Goal: Task Accomplishment & Management: Complete application form

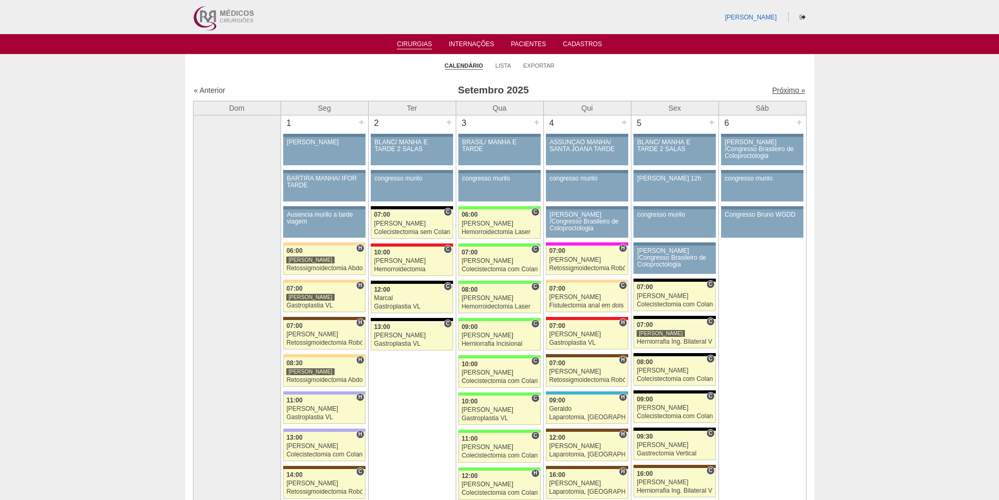
click at [778, 90] on link "Próximo »" at bounding box center [788, 90] width 33 height 8
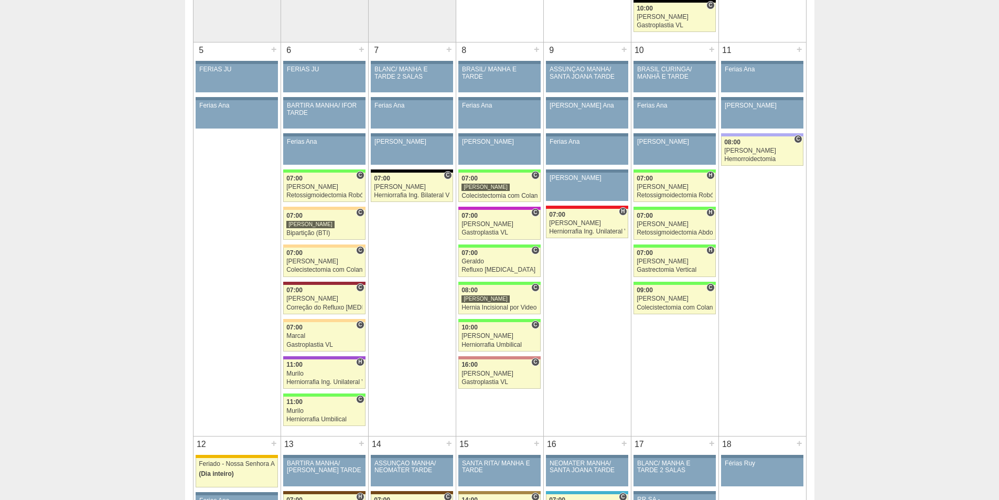
scroll to position [472, 0]
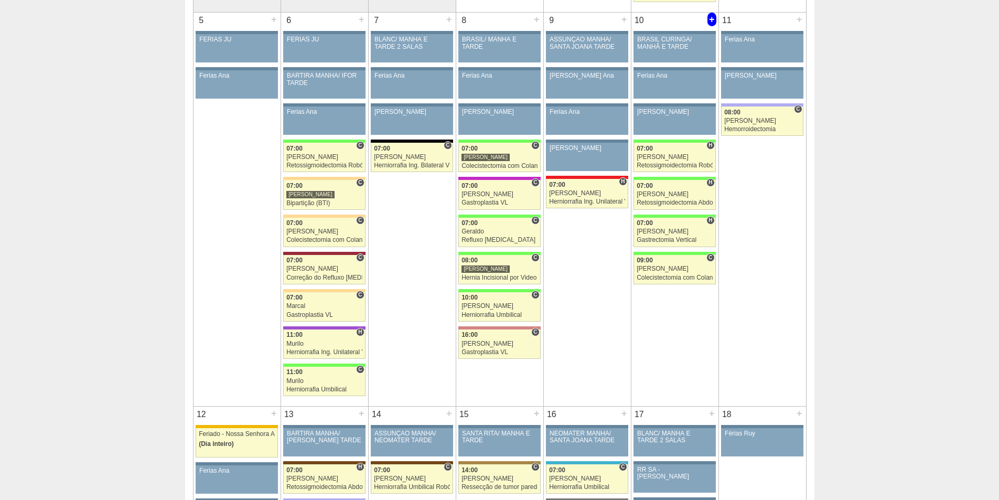
click at [710, 18] on div "+" at bounding box center [711, 20] width 9 height 14
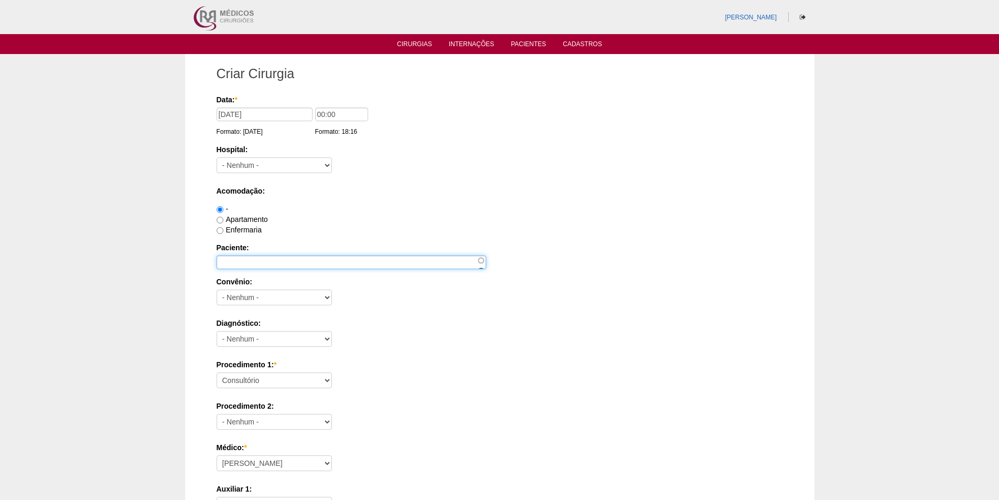
click at [261, 264] on input "Paciente:" at bounding box center [350, 262] width 269 height 14
paste input "OTAVIO SILVA DE BARROS"
type input "OTAVIO SILVA DE BARROS"
click at [315, 115] on input "00:00" at bounding box center [341, 114] width 53 height 14
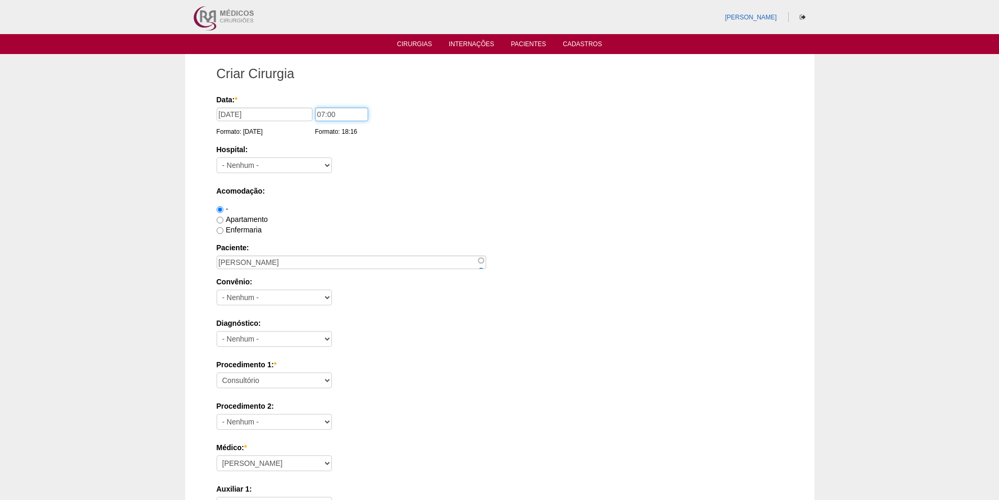
type input "07:00"
drag, startPoint x: 250, startPoint y: 168, endPoint x: 264, endPoint y: 163, distance: 14.4
click at [250, 168] on select "- Nenhum - 9 de Julho Albert Einstein Alvorada América Assunção Bartira Benefic…" at bounding box center [273, 165] width 115 height 16
select select "8"
click at [216, 157] on select "- Nenhum - 9 de Julho Albert Einstein Alvorada América Assunção Bartira Benefic…" at bounding box center [273, 165] width 115 height 16
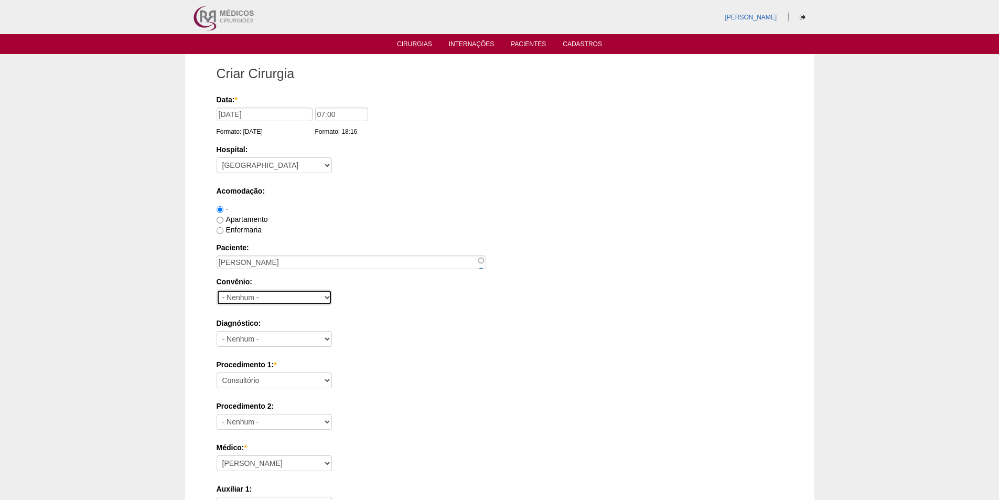
click at [261, 293] on select "- Nenhum - Abet Afresp Allianz Amil Blue Life Caasp Cabesp Caixa de Pensões Car…" at bounding box center [273, 297] width 115 height 16
select select "25"
click at [216, 289] on select "- Nenhum - Abet Afresp Allianz Amil Blue Life Caasp Cabesp Caixa de Pensões Car…" at bounding box center [273, 297] width 115 height 16
click at [245, 218] on label "Apartamento" at bounding box center [241, 219] width 51 height 8
click at [223, 218] on input "Apartamento" at bounding box center [219, 219] width 7 height 7
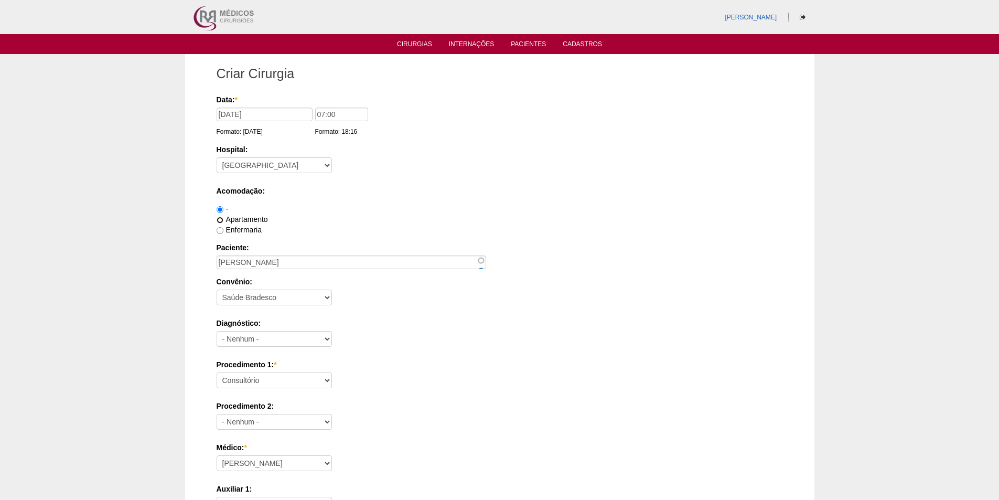
radio input "true"
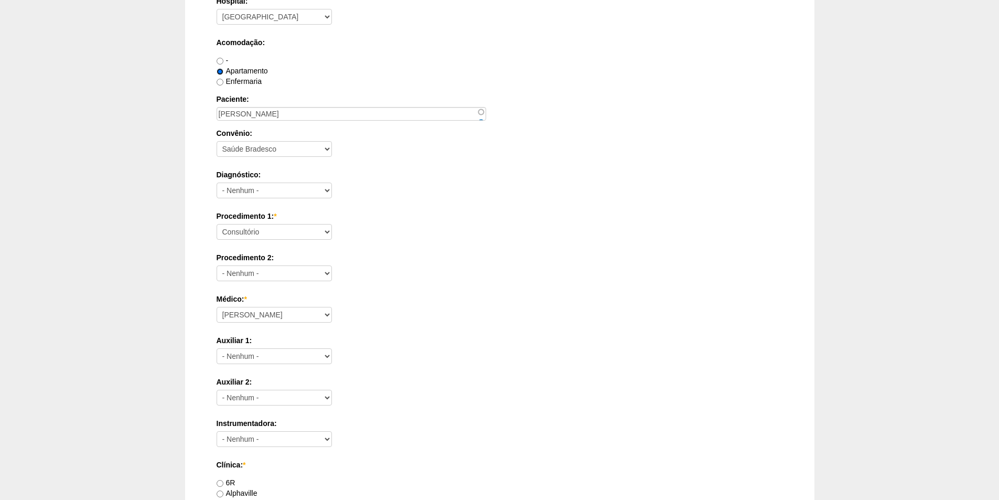
scroll to position [157, 0]
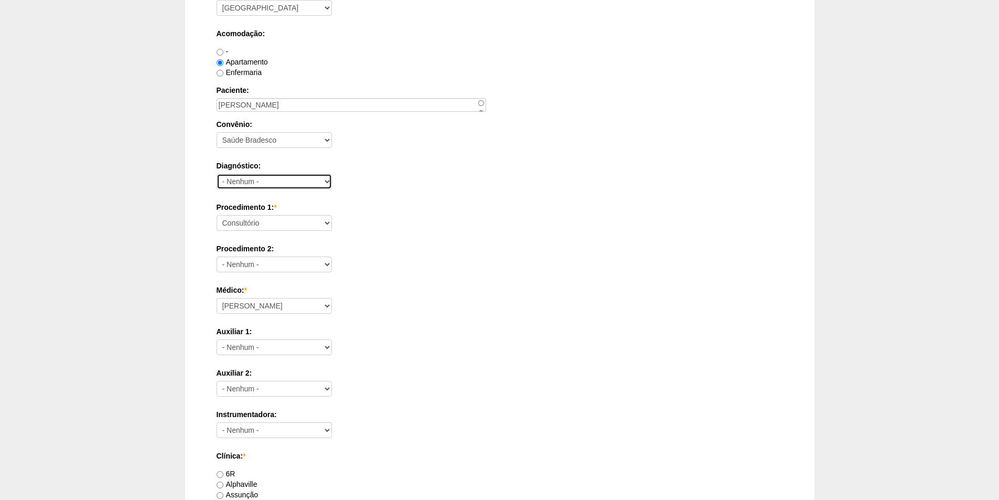
click at [251, 179] on select "- Nenhum - Abdome Agudo Abscesso Hepático Abscesso Perianal Abscesso Peritoneal…" at bounding box center [273, 181] width 115 height 16
select select "12"
click at [216, 173] on select "- Nenhum - Abdome Agudo Abscesso Hepático Abscesso Perianal Abscesso Peritoneal…" at bounding box center [273, 181] width 115 height 16
click at [240, 209] on label "Procedimento 1: *" at bounding box center [499, 207] width 566 height 10
click at [240, 215] on select "Consultório Abscesso Hepático - Drenagem Abscesso perianal Amputação Abdômino P…" at bounding box center [273, 223] width 115 height 16
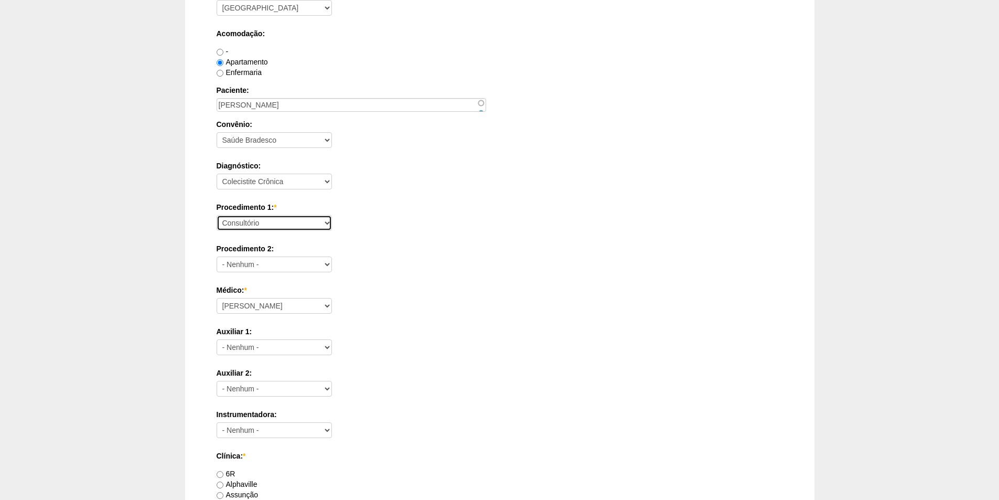
click at [243, 221] on select "Consultório Abscesso Hepático - Drenagem Abscesso perianal Amputação Abdômino P…" at bounding box center [273, 223] width 115 height 16
select select "3735"
click at [216, 215] on select "Consultório Abscesso Hepático - Drenagem Abscesso perianal Amputação Abdômino P…" at bounding box center [273, 223] width 115 height 16
click at [465, 262] on div "Procedimento 2: - Nenhum - Consultório Abscesso Hepático - Drenagem Abscesso pe…" at bounding box center [499, 260] width 566 height 34
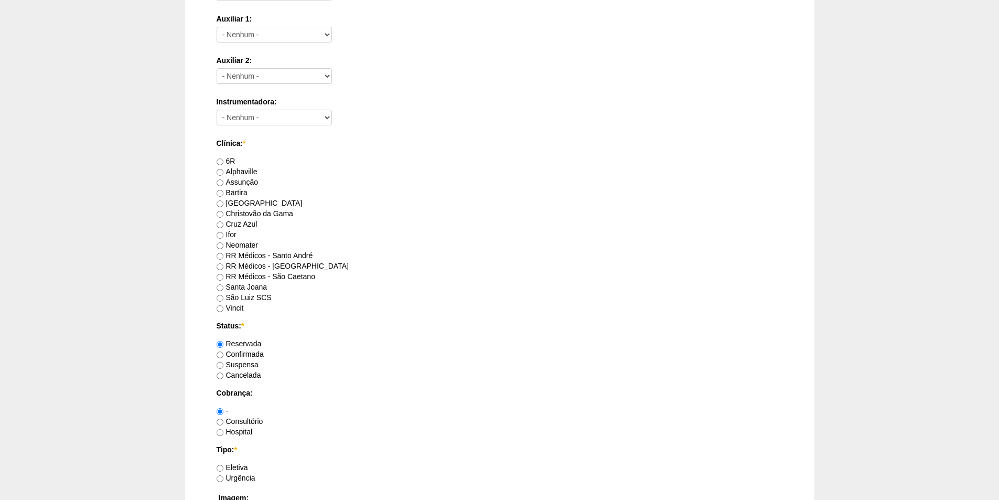
scroll to position [472, 0]
drag, startPoint x: 259, startPoint y: 254, endPoint x: 278, endPoint y: 262, distance: 20.6
click at [259, 253] on label "RR Médicos - Santo André" at bounding box center [264, 253] width 96 height 8
click at [223, 253] on input "RR Médicos - Santo André" at bounding box center [219, 254] width 7 height 7
radio input "true"
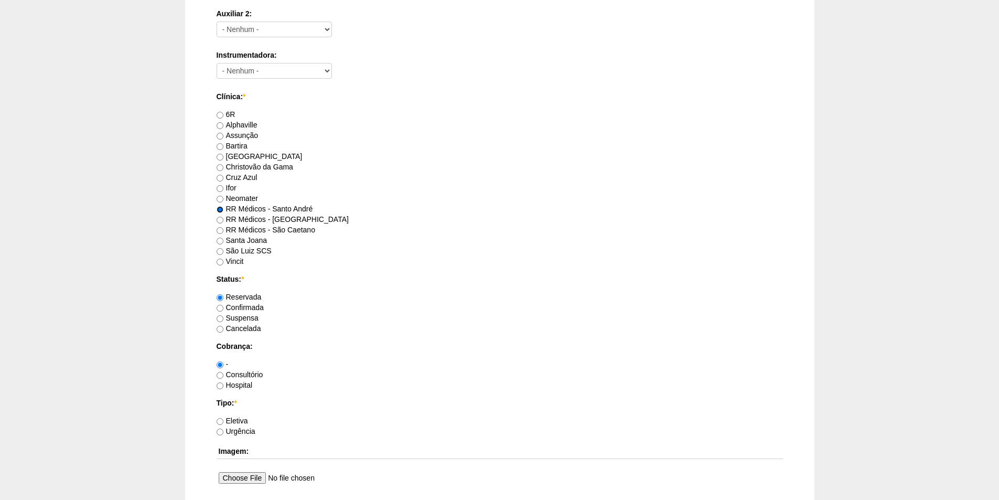
scroll to position [577, 0]
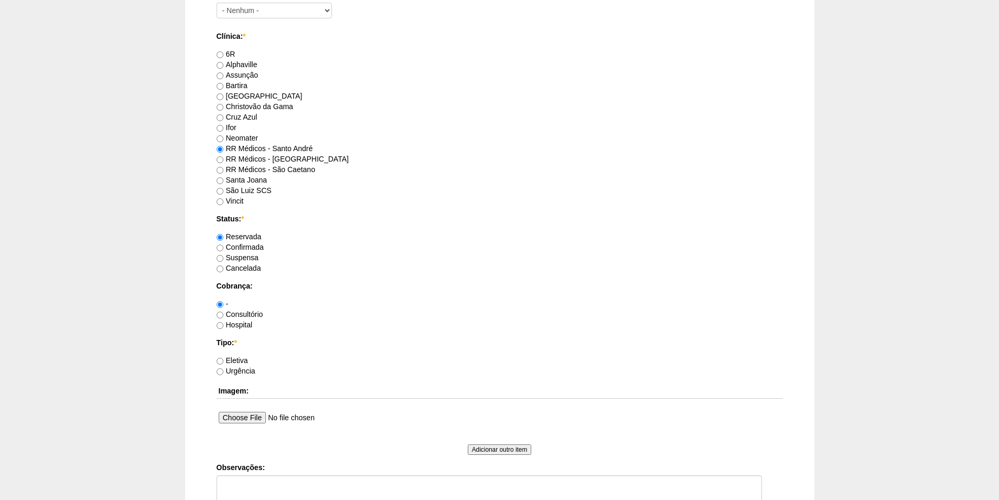
click at [241, 314] on label "Consultório" at bounding box center [239, 314] width 47 height 8
click at [223, 314] on input "Consultório" at bounding box center [219, 314] width 7 height 7
radio input "true"
click at [234, 357] on label "Eletiva" at bounding box center [231, 360] width 31 height 8
click at [223, 357] on input "Eletiva" at bounding box center [219, 360] width 7 height 7
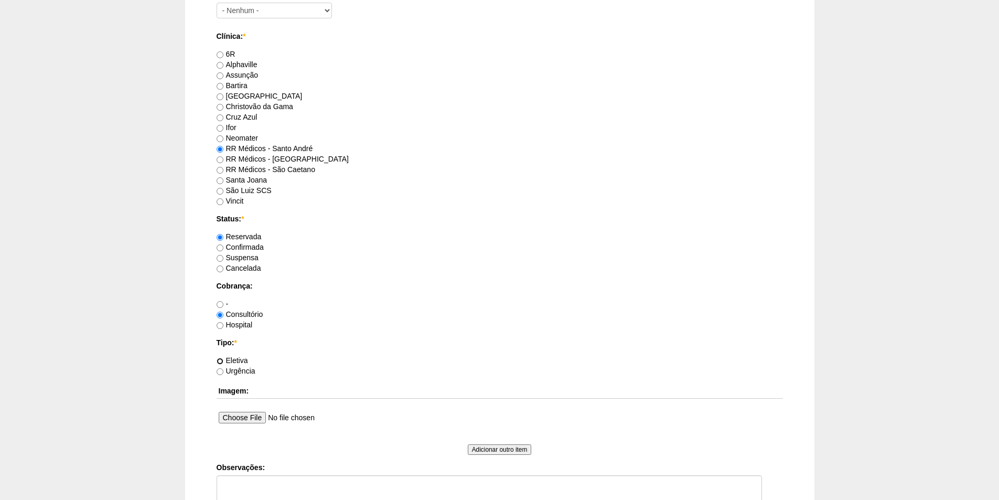
radio input "true"
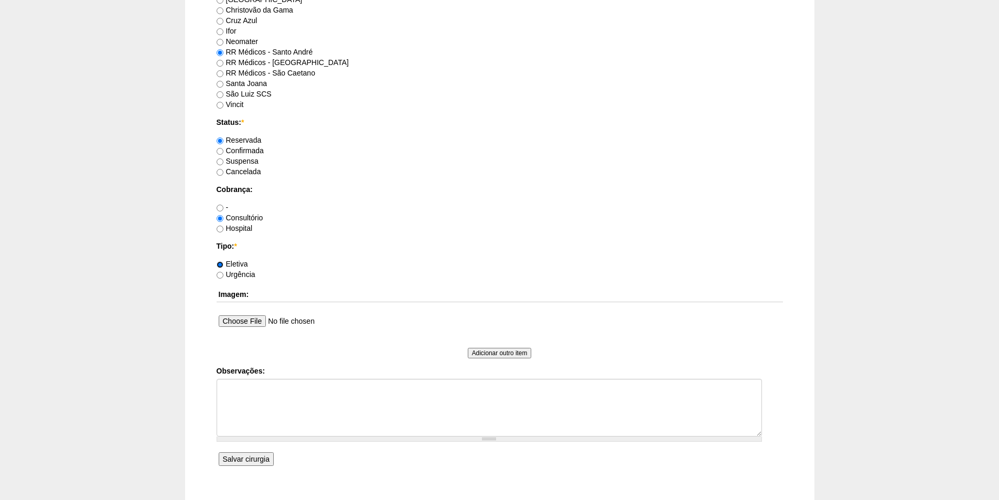
scroll to position [734, 0]
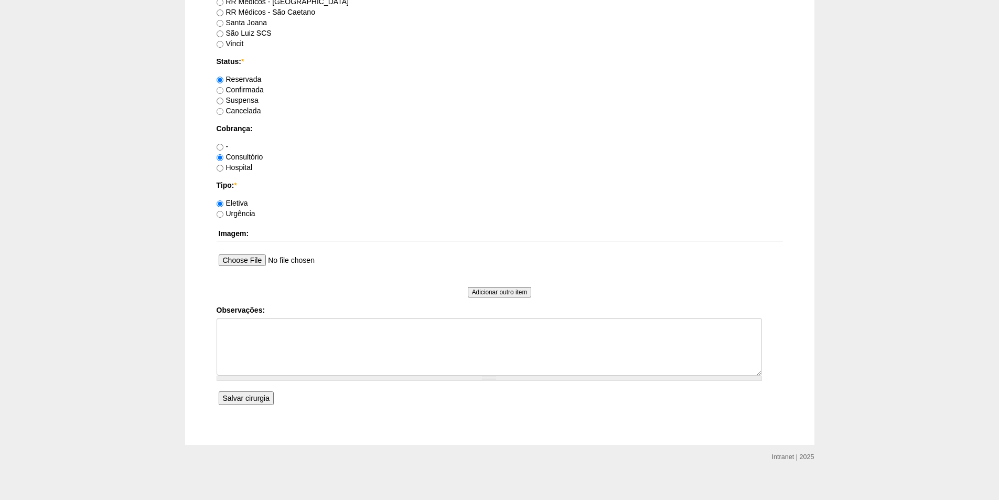
click at [241, 397] on input "Salvar cirurgia" at bounding box center [246, 398] width 55 height 14
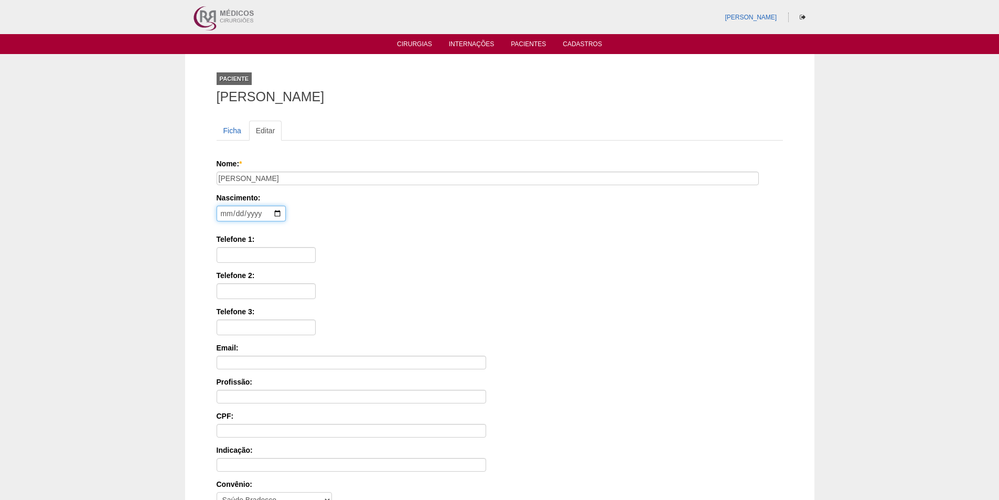
click at [222, 213] on input "date" at bounding box center [250, 213] width 69 height 16
type input "1991-11-04"
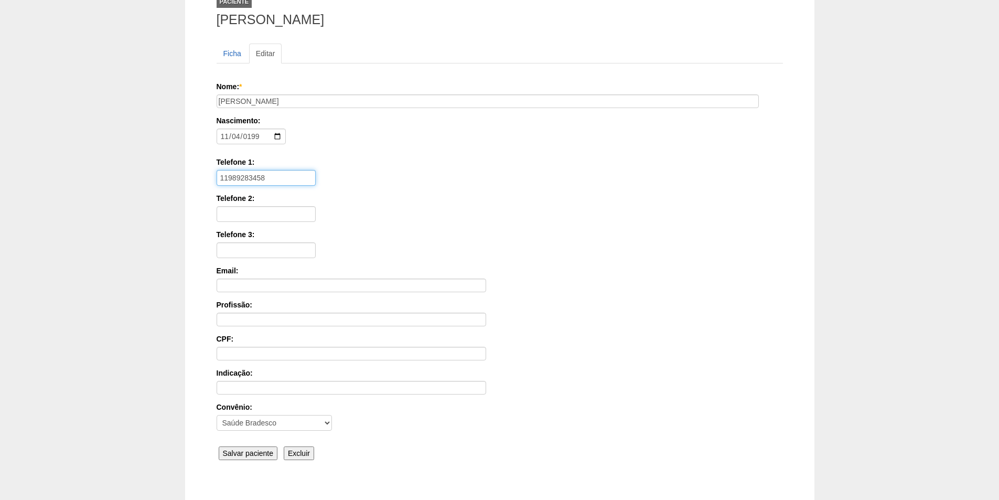
scroll to position [140, 0]
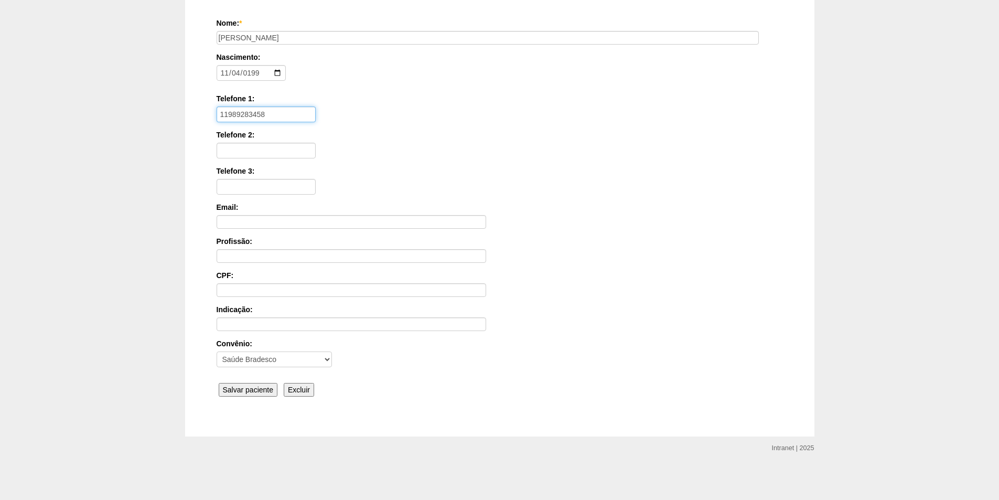
type input "11989283458"
click at [244, 385] on input "Salvar paciente" at bounding box center [248, 390] width 59 height 14
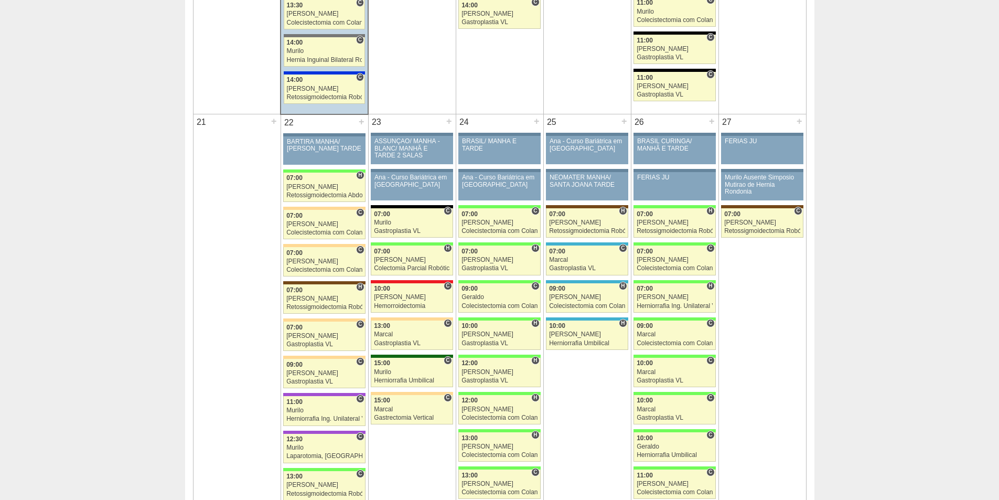
scroll to position [1625, 0]
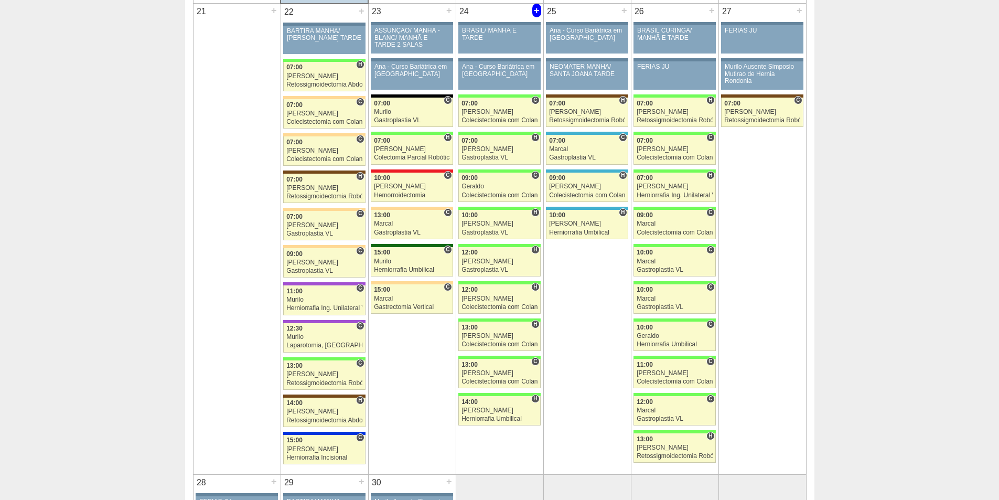
click at [536, 11] on div "+" at bounding box center [536, 11] width 9 height 14
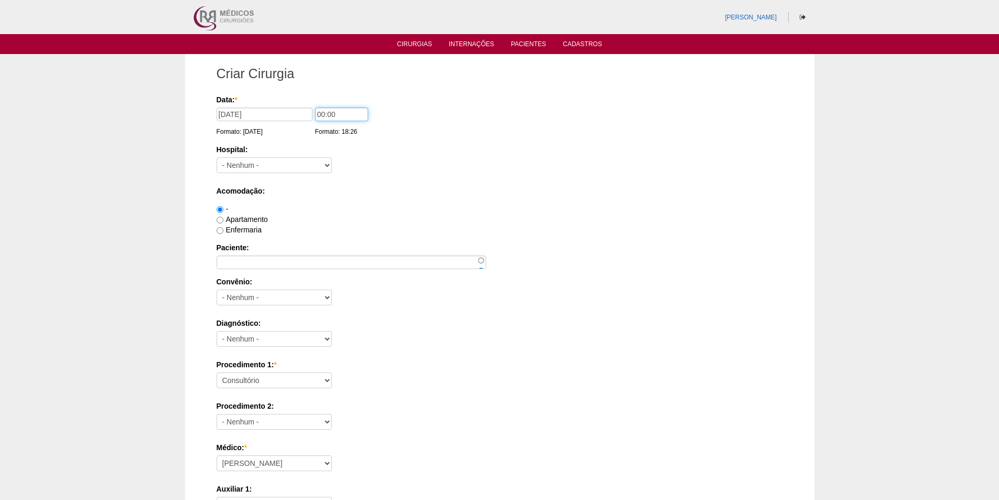
click at [315, 114] on input "00:00" at bounding box center [341, 114] width 53 height 14
type input "07:00"
click at [246, 166] on select "- Nenhum - 9 de Julho Albert Einstein Alvorada América Assunção Bartira Benefic…" at bounding box center [273, 165] width 115 height 16
select select "8"
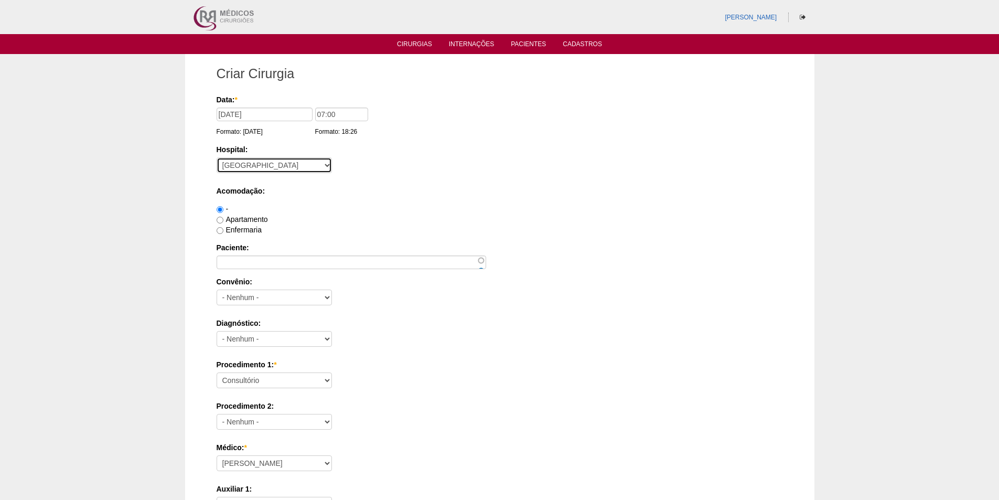
click at [216, 157] on select "- Nenhum - 9 de Julho Albert Einstein Alvorada América Assunção Bartira Benefic…" at bounding box center [273, 165] width 115 height 16
click at [246, 219] on label "Apartamento" at bounding box center [241, 219] width 51 height 8
click at [223, 219] on input "Apartamento" at bounding box center [219, 219] width 7 height 7
radio input "true"
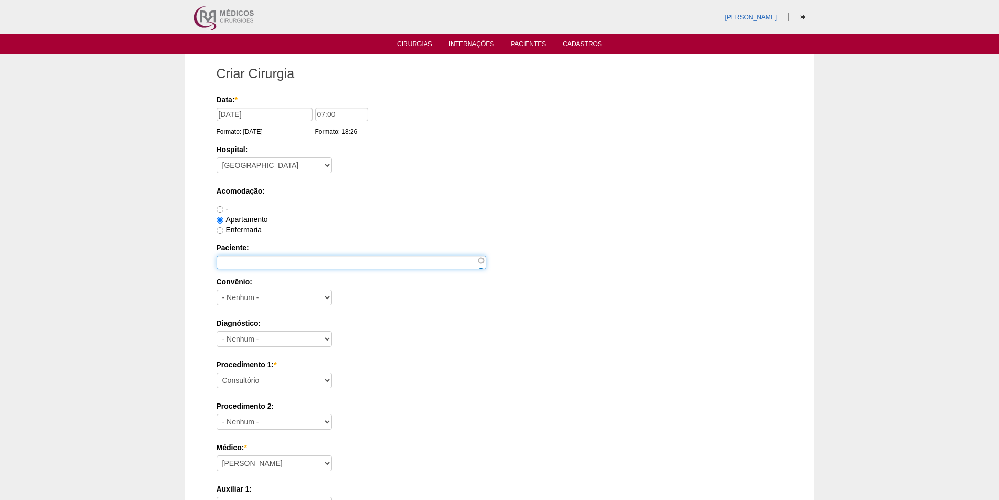
click at [231, 266] on input "Paciente:" at bounding box center [350, 262] width 269 height 14
paste input "ENOQUE CAMARA PEREIRA"
type input "ENOQUE CAMARA PEREIRA"
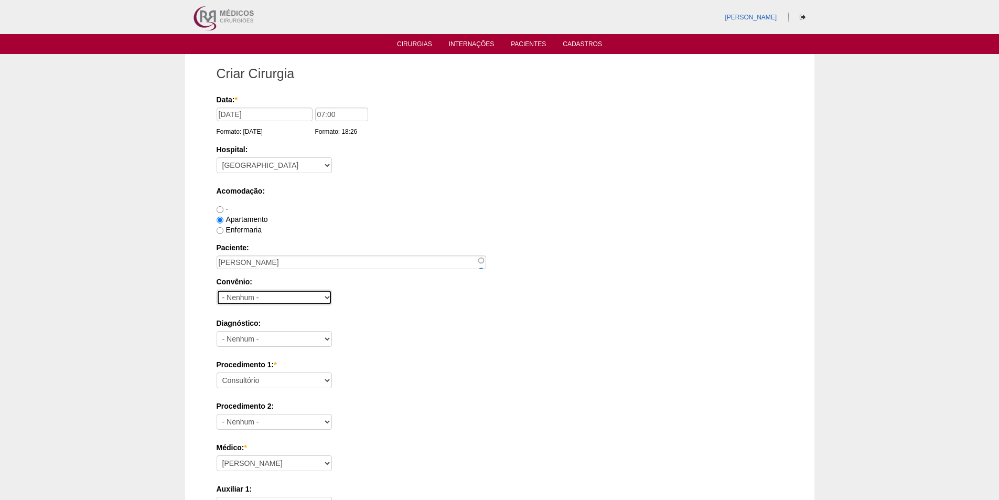
click at [280, 298] on select "- Nenhum - Abet Afresp Allianz Amil Blue Life Caasp Cabesp Caixa de Pensões Car…" at bounding box center [273, 297] width 115 height 16
select select "25"
click at [216, 289] on select "- Nenhum - Abet Afresp Allianz Amil Blue Life Caasp Cabesp Caixa de Pensões Car…" at bounding box center [273, 297] width 115 height 16
drag, startPoint x: 243, startPoint y: 340, endPoint x: 243, endPoint y: 333, distance: 6.3
click at [243, 340] on select "- Nenhum - Abdome Agudo Abscesso Hepático Abscesso Perianal Abscesso Peritoneal…" at bounding box center [273, 339] width 115 height 16
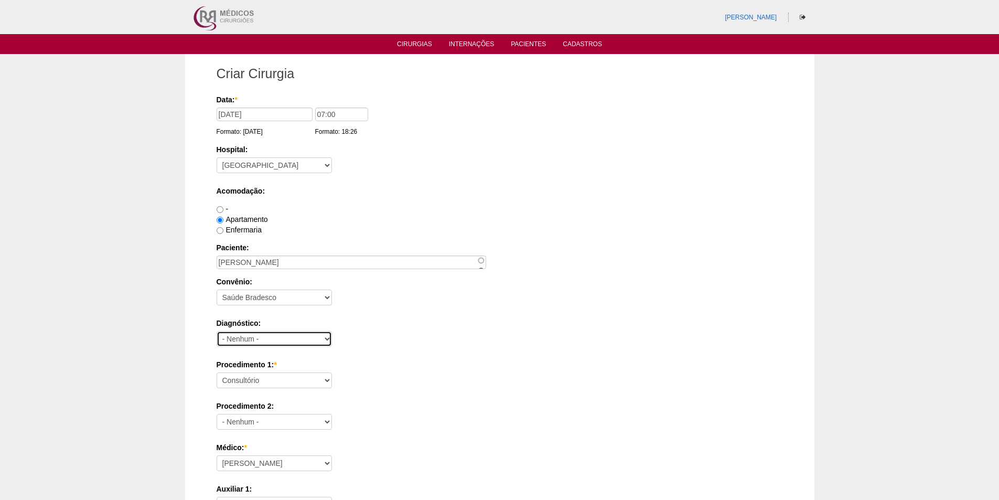
select select "3707"
click at [216, 331] on select "- Nenhum - Abdome Agudo Abscesso Hepático Abscesso Perianal Abscesso Peritoneal…" at bounding box center [273, 339] width 115 height 16
click at [286, 373] on select "Consultório Abscesso Hepático - Drenagem Abscesso perianal Amputação Abdômino P…" at bounding box center [273, 380] width 115 height 16
select select "18616"
click at [216, 372] on select "Consultório Abscesso Hepático - Drenagem Abscesso perianal Amputação Abdômino P…" at bounding box center [273, 380] width 115 height 16
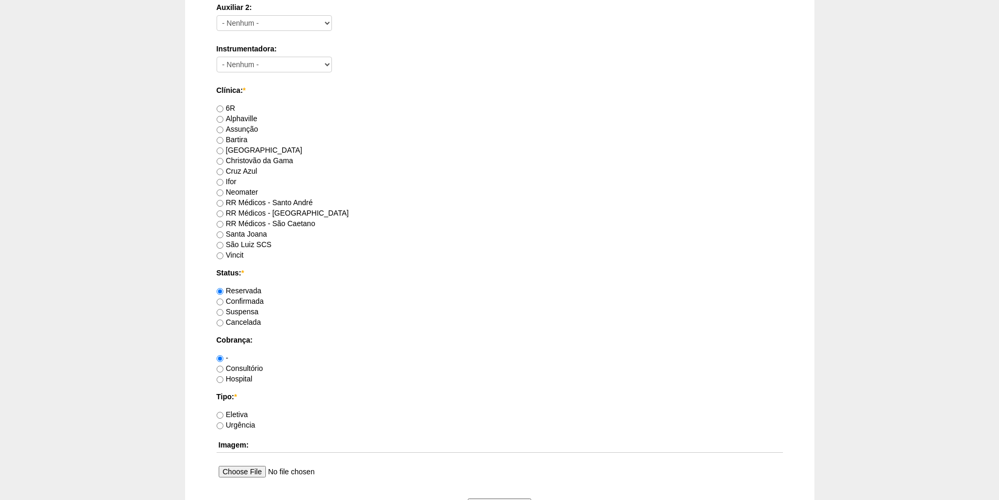
scroll to position [524, 0]
click at [243, 201] on label "RR Médicos - Santo André" at bounding box center [264, 201] width 96 height 8
click at [223, 201] on input "RR Médicos - Santo André" at bounding box center [219, 201] width 7 height 7
radio input "true"
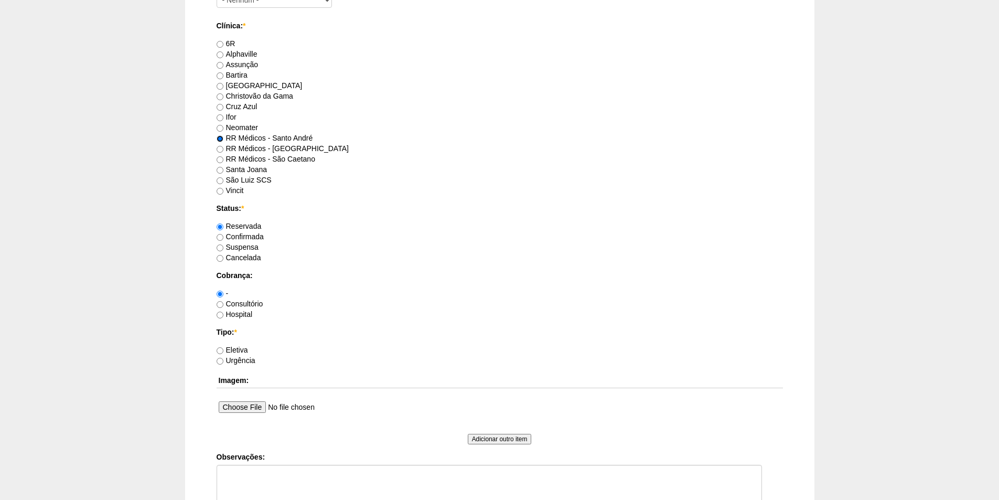
scroll to position [681, 0]
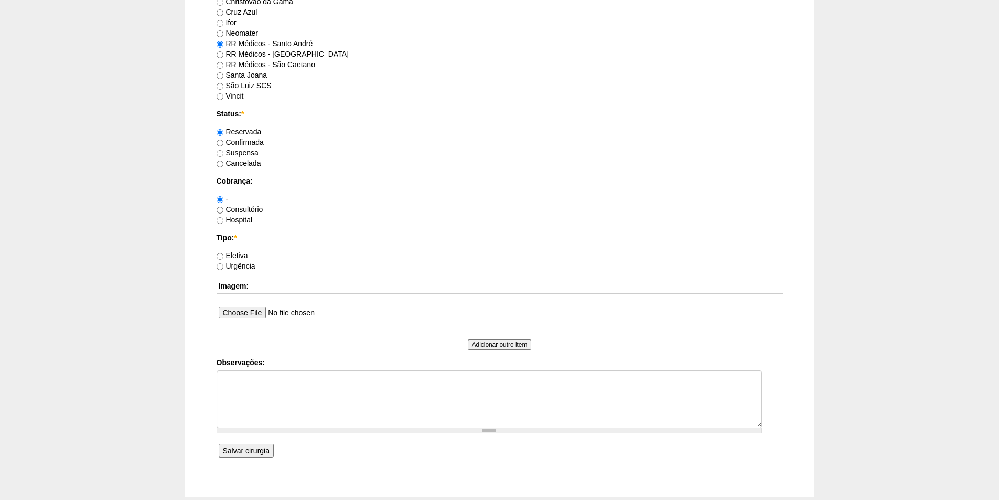
click at [236, 211] on label "Consultório" at bounding box center [239, 209] width 47 height 8
click at [223, 211] on input "Consultório" at bounding box center [219, 210] width 7 height 7
radio input "true"
click at [234, 253] on label "Eletiva" at bounding box center [231, 255] width 31 height 8
click at [223, 253] on input "Eletiva" at bounding box center [219, 256] width 7 height 7
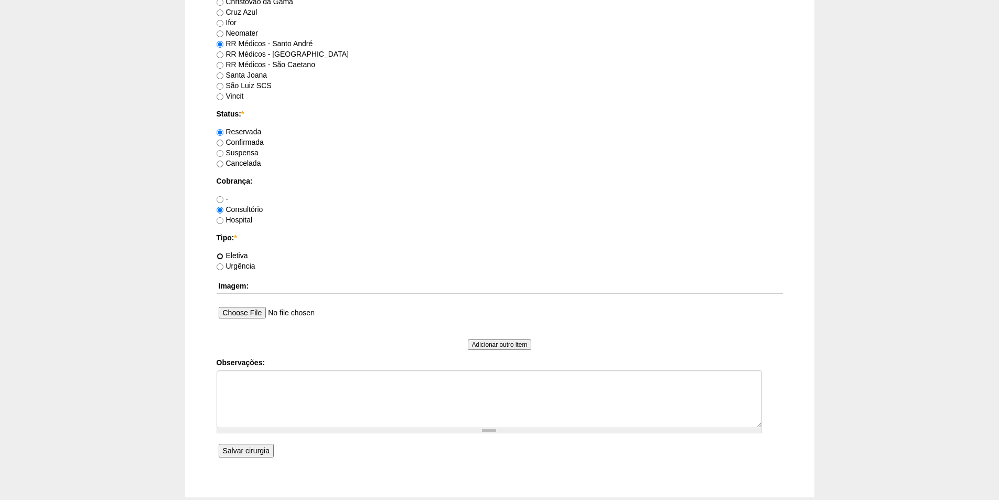
radio input "true"
click at [250, 444] on input "Salvar cirurgia" at bounding box center [246, 450] width 55 height 14
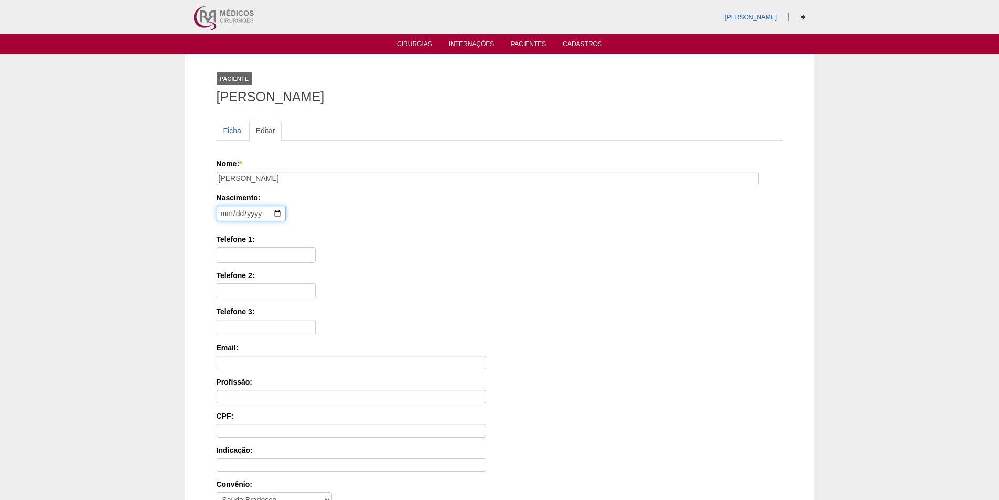
click at [222, 215] on input "date" at bounding box center [250, 213] width 69 height 16
type input "[DATE]"
type input "11969281128"
type input "413.789.248-27"
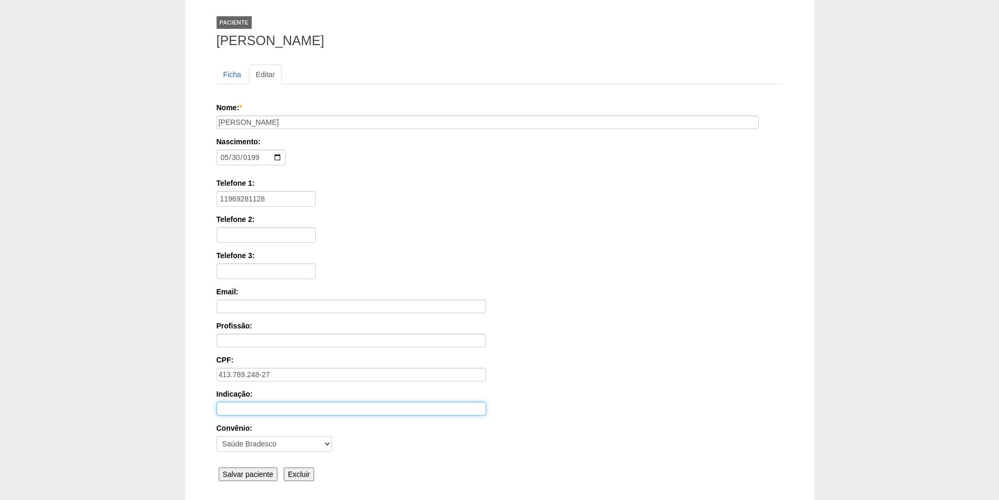
scroll to position [140, 0]
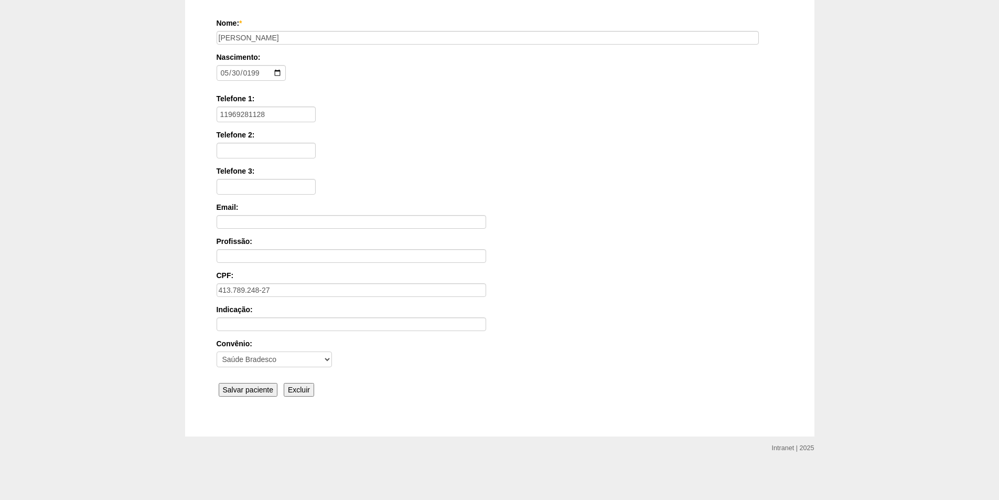
click at [227, 387] on input "Salvar paciente" at bounding box center [248, 390] width 59 height 14
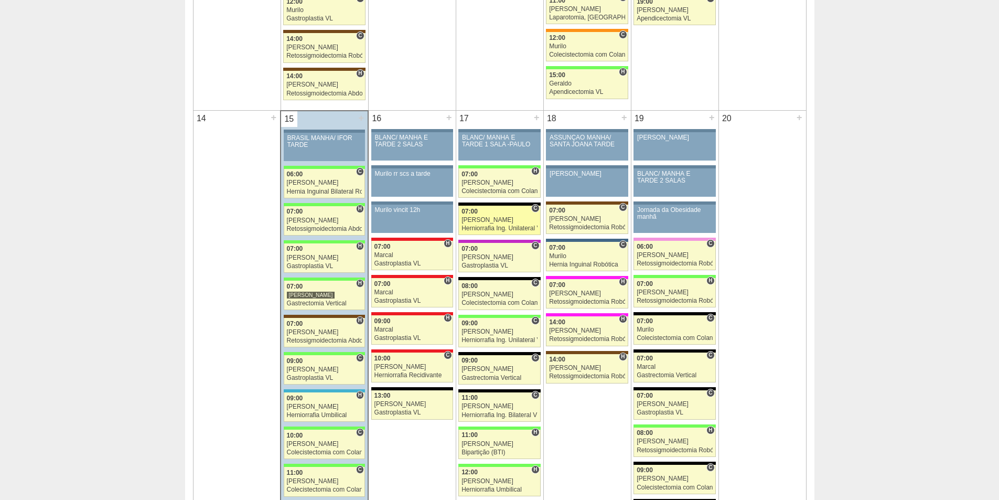
scroll to position [996, 0]
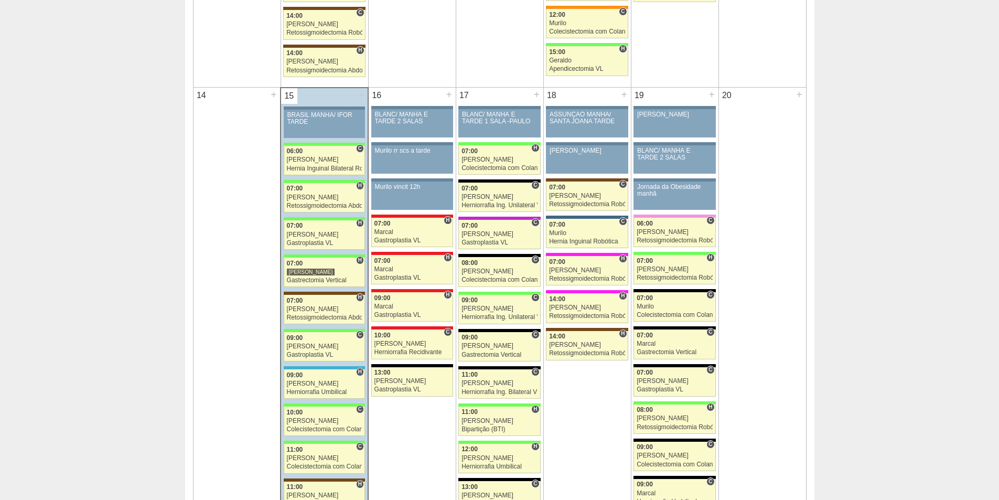
drag, startPoint x: 67, startPoint y: 178, endPoint x: 48, endPoint y: 178, distance: 18.9
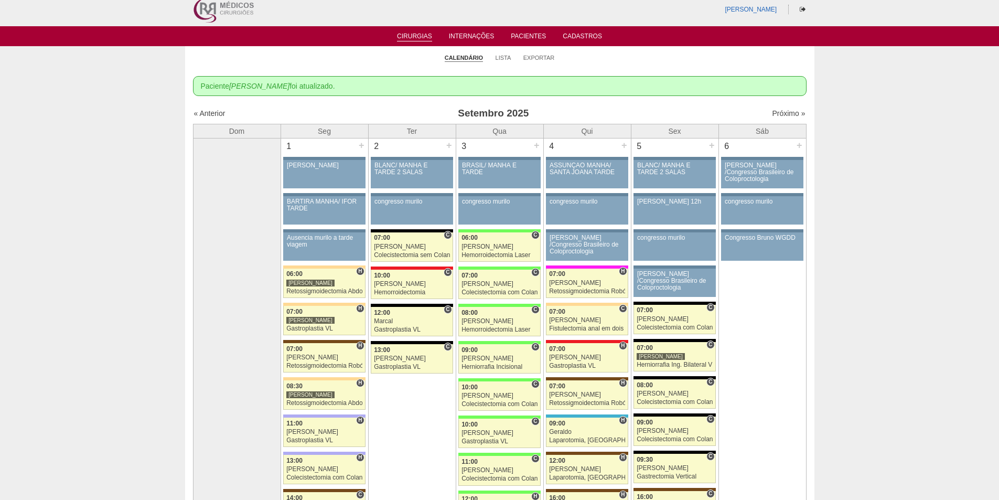
scroll to position [0, 0]
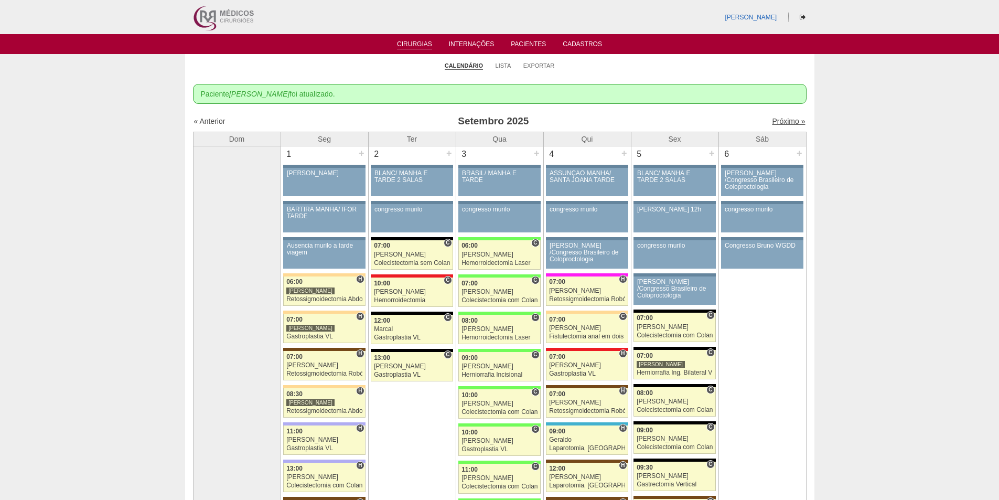
drag, startPoint x: 780, startPoint y: 116, endPoint x: 781, endPoint y: 122, distance: 5.9
click at [780, 118] on div "Próximo »" at bounding box center [731, 121] width 147 height 10
click at [781, 124] on link "Próximo »" at bounding box center [788, 121] width 33 height 8
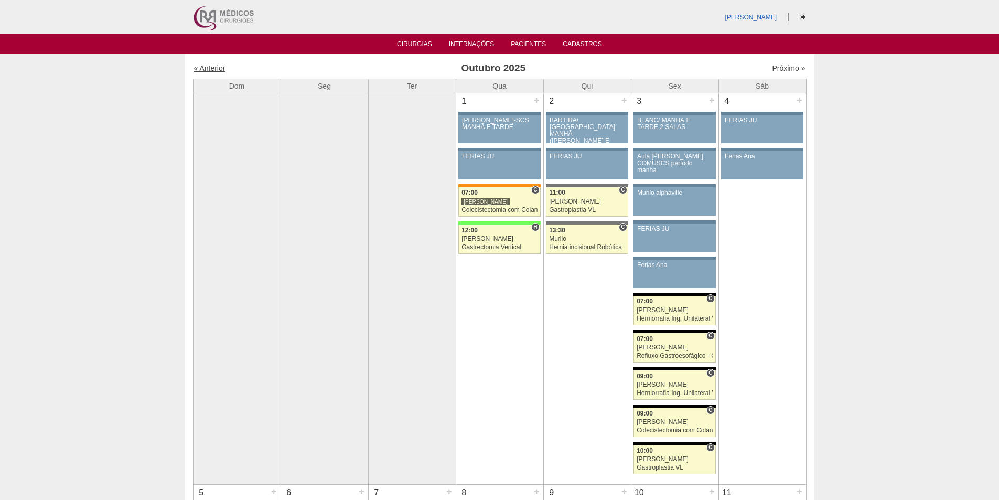
click at [213, 71] on link "« Anterior" at bounding box center [209, 68] width 31 height 8
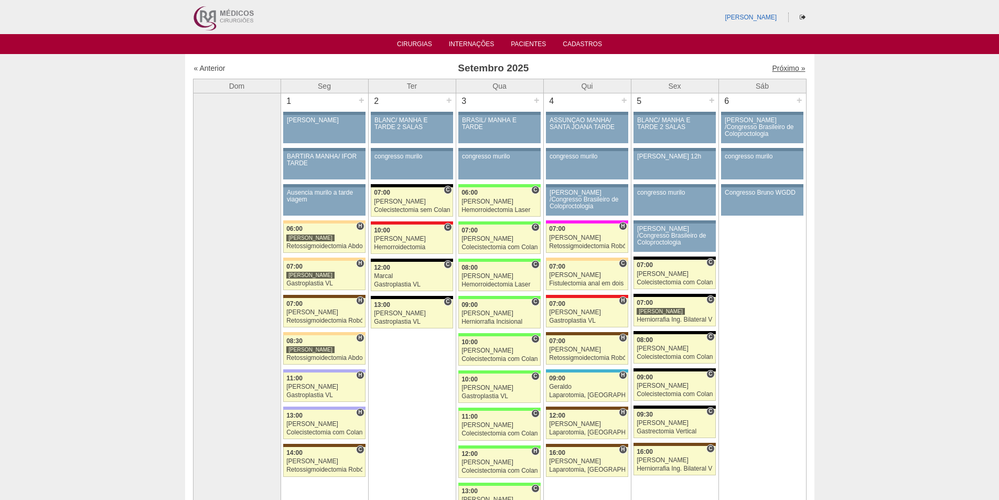
click at [775, 71] on link "Próximo »" at bounding box center [788, 68] width 33 height 8
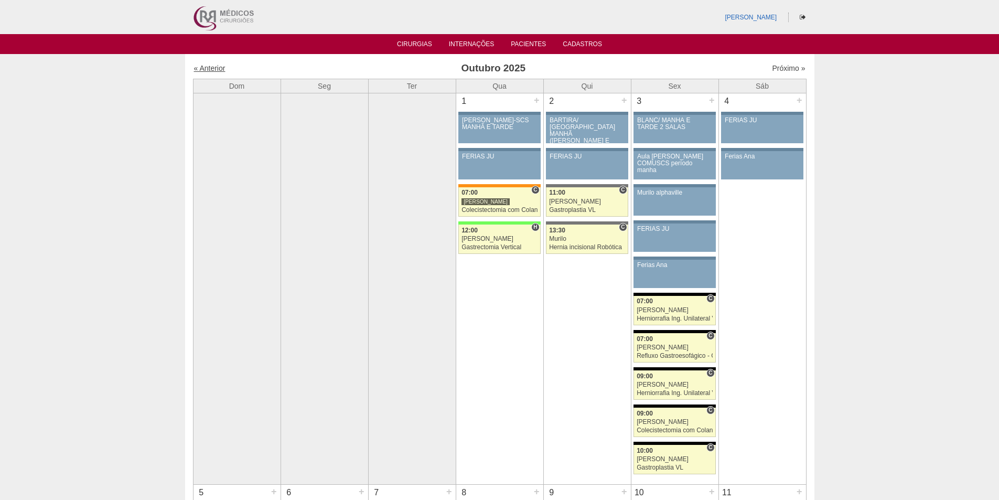
click at [200, 66] on link "« Anterior" at bounding box center [209, 68] width 31 height 8
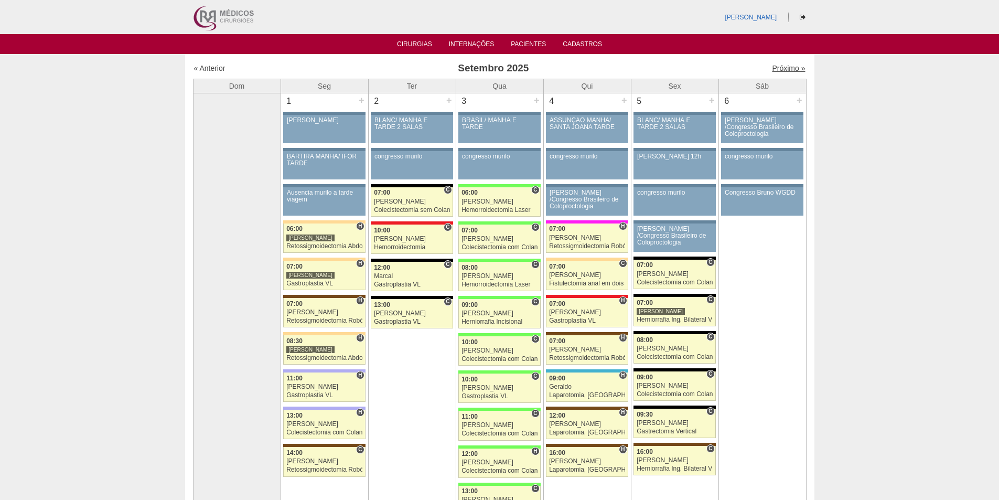
click at [774, 71] on link "Próximo »" at bounding box center [788, 68] width 33 height 8
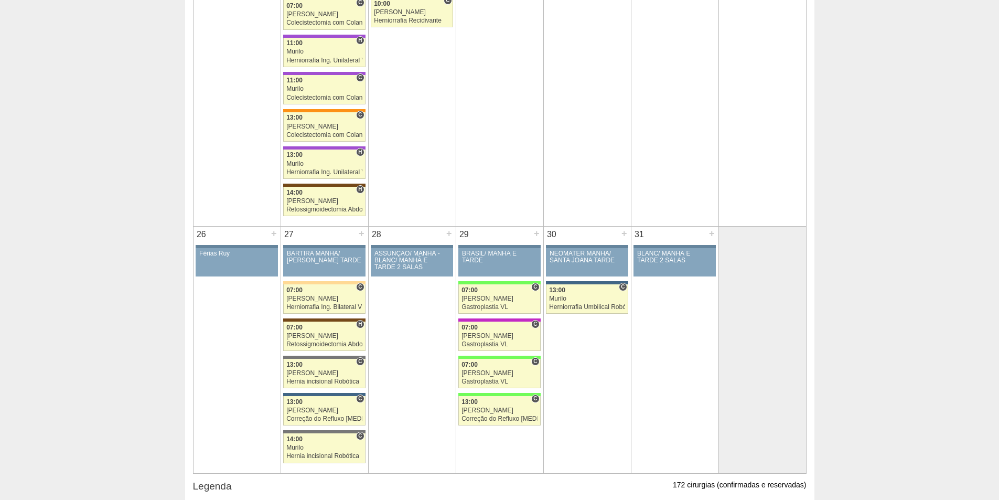
scroll to position [1415, 0]
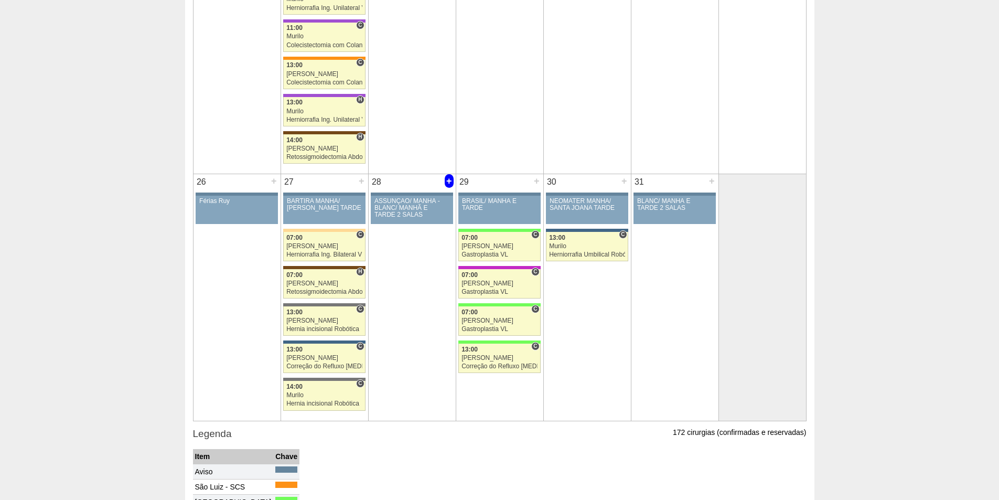
drag, startPoint x: 446, startPoint y: 180, endPoint x: 449, endPoint y: 186, distance: 6.1
click at [448, 180] on div "+" at bounding box center [448, 181] width 9 height 14
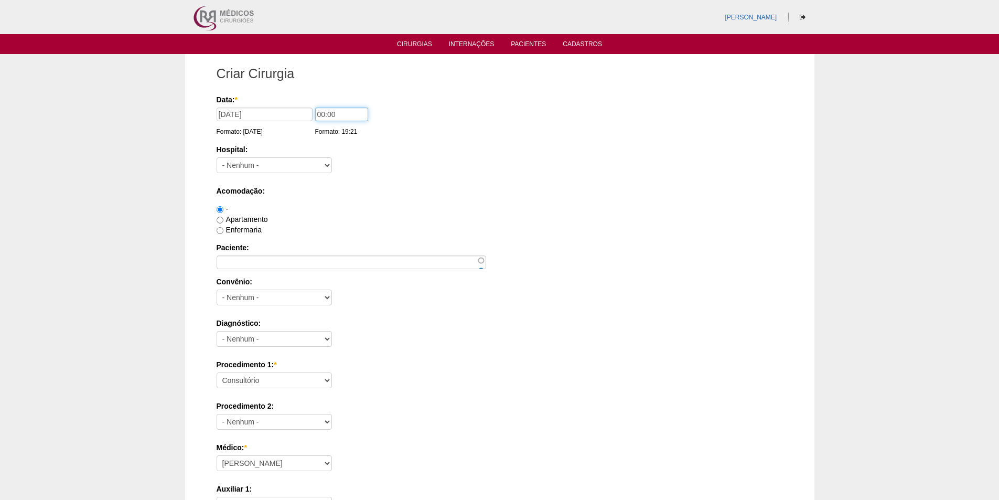
click at [320, 118] on input "00:00" at bounding box center [341, 114] width 53 height 14
type input "12:00"
click at [265, 172] on select "- [GEOGRAPHIC_DATA] - [DATE] [PERSON_NAME] Alvorada América Assunção Bartira Be…" at bounding box center [273, 165] width 115 height 16
select select "67"
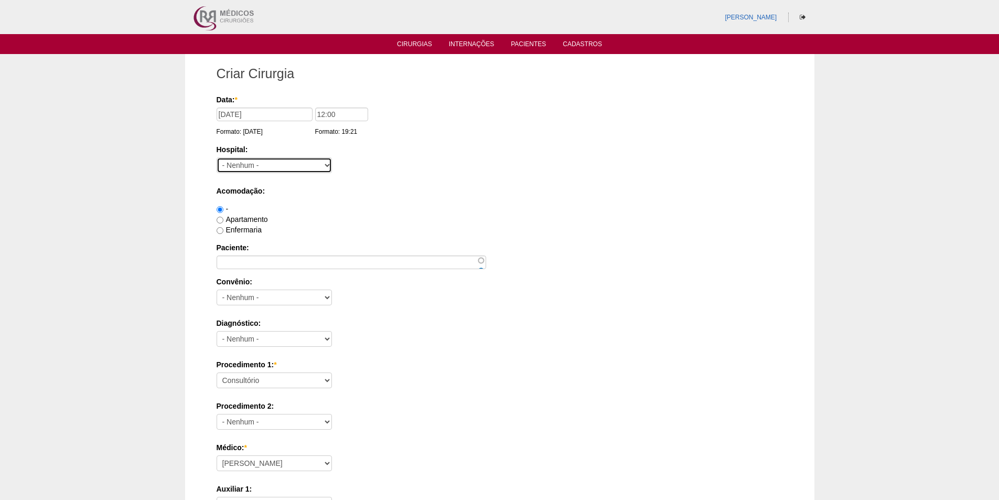
click at [216, 157] on select "- [GEOGRAPHIC_DATA] - [DATE] [PERSON_NAME] Alvorada América Assunção Bartira Be…" at bounding box center [273, 165] width 115 height 16
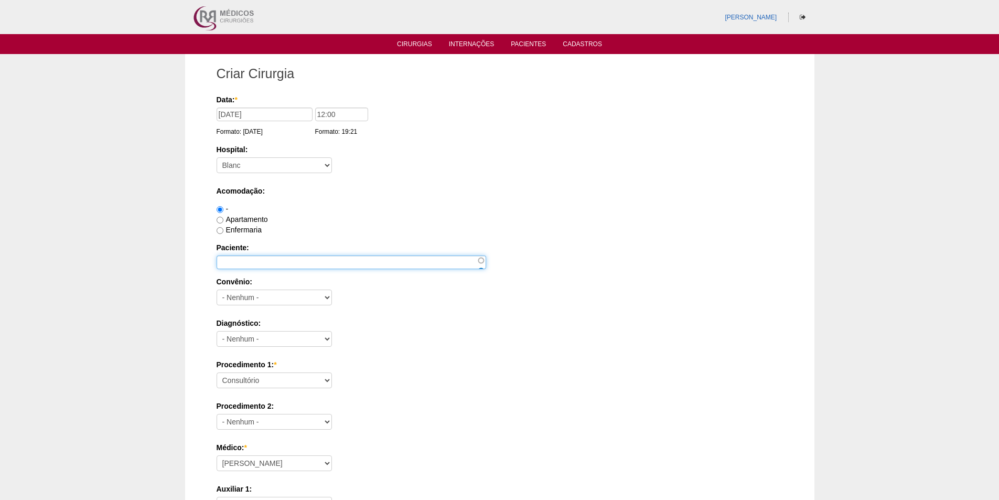
click at [247, 261] on input "Paciente:" at bounding box center [350, 262] width 269 height 14
paste input "LARISSA DA COSTA GARBIATI"
type input "LARISSA DA COSTA GARBIATI"
click at [245, 218] on label "Apartamento" at bounding box center [241, 219] width 51 height 8
click at [223, 218] on input "Apartamento" at bounding box center [219, 219] width 7 height 7
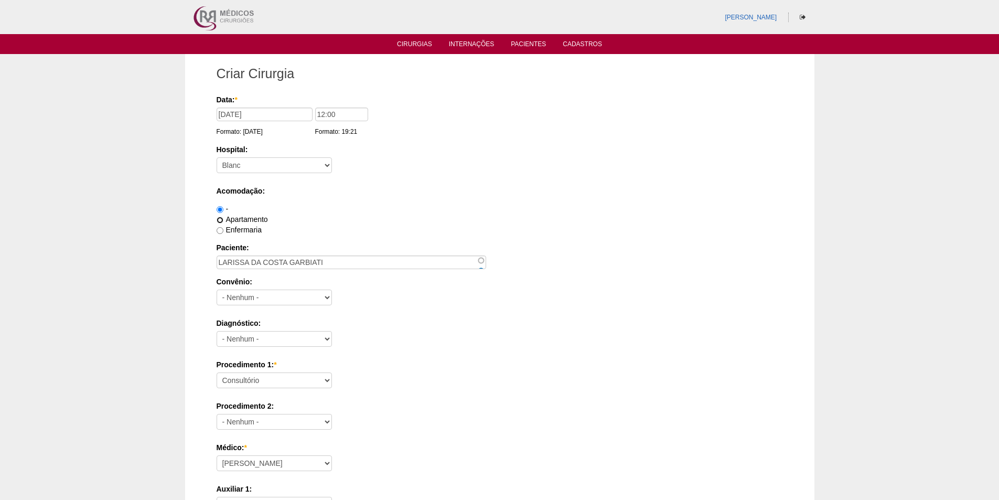
radio input "true"
click at [261, 299] on select "- Nenhum - Abet Afresp Allianz Amil Blue Life Caasp Cabesp Caixa de Pensões Car…" at bounding box center [273, 297] width 115 height 16
select select "8907"
click at [216, 289] on select "- Nenhum - Abet Afresp Allianz Amil Blue Life Caasp Cabesp Caixa de Pensões Car…" at bounding box center [273, 297] width 115 height 16
click at [265, 338] on select "- Nenhum - Abdome Agudo Abscesso Hepático Abscesso Perianal Abscesso Peritoneal…" at bounding box center [273, 339] width 115 height 16
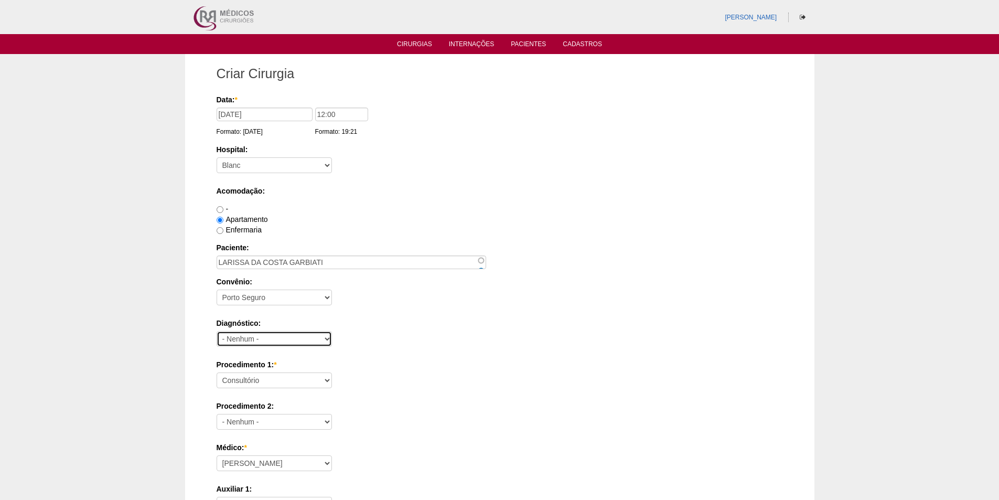
select select "12"
click at [216, 331] on select "- Nenhum - Abdome Agudo Abscesso Hepático Abscesso Perianal Abscesso Peritoneal…" at bounding box center [273, 339] width 115 height 16
click at [256, 376] on select "Consultório Abscesso Hepático - Drenagem Abscesso perianal Amputação Abdômino P…" at bounding box center [273, 380] width 115 height 16
select select "3735"
click at [216, 372] on select "Consultório Abscesso Hepático - Drenagem Abscesso perianal Amputação Abdômino P…" at bounding box center [273, 380] width 115 height 16
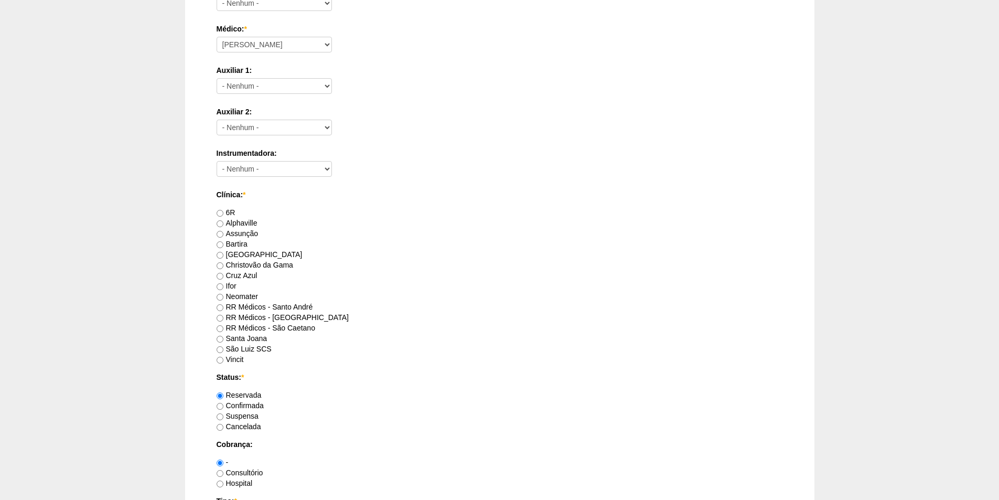
scroll to position [419, 0]
click at [247, 307] on label "RR Médicos - Santo André" at bounding box center [264, 305] width 96 height 8
click at [223, 307] on input "RR Médicos - Santo André" at bounding box center [219, 306] width 7 height 7
radio input "true"
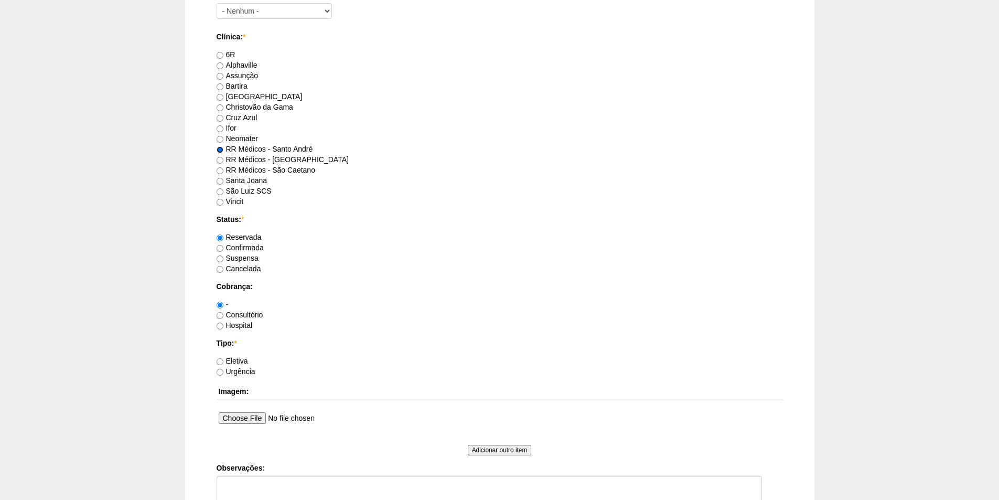
scroll to position [577, 0]
drag, startPoint x: 237, startPoint y: 316, endPoint x: 238, endPoint y: 328, distance: 11.6
click at [237, 316] on label "Consultório" at bounding box center [239, 314] width 47 height 8
click at [223, 316] on input "Consultório" at bounding box center [219, 314] width 7 height 7
radio input "true"
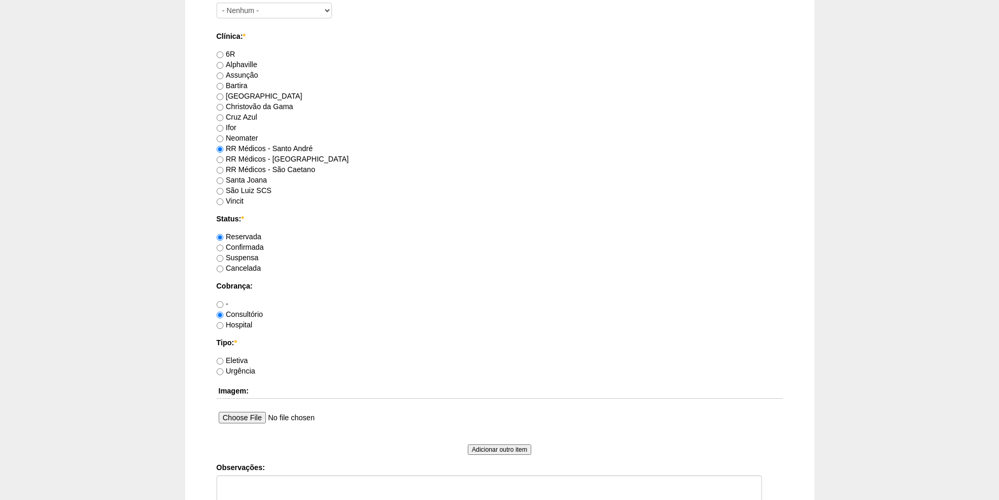
click at [238, 356] on label "Eletiva" at bounding box center [231, 360] width 31 height 8
click at [223, 357] on input "Eletiva" at bounding box center [219, 360] width 7 height 7
radio input "true"
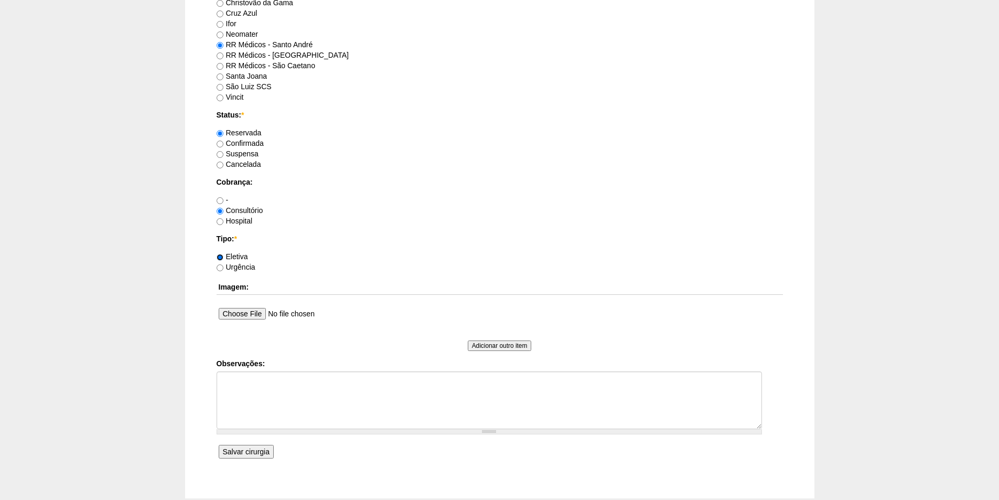
scroll to position [681, 0]
click at [241, 444] on input "Salvar cirurgia" at bounding box center [246, 450] width 55 height 14
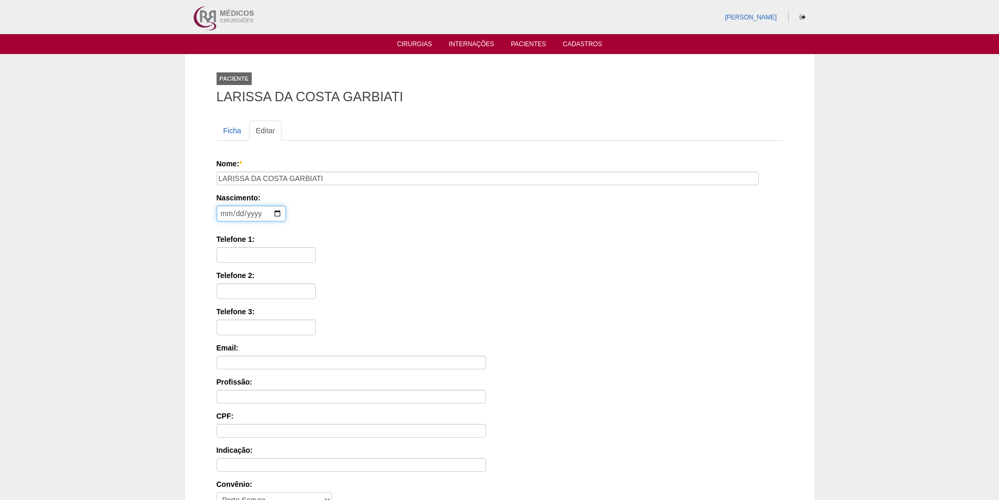
click at [221, 209] on input "date" at bounding box center [250, 213] width 69 height 16
type input "[DATE]"
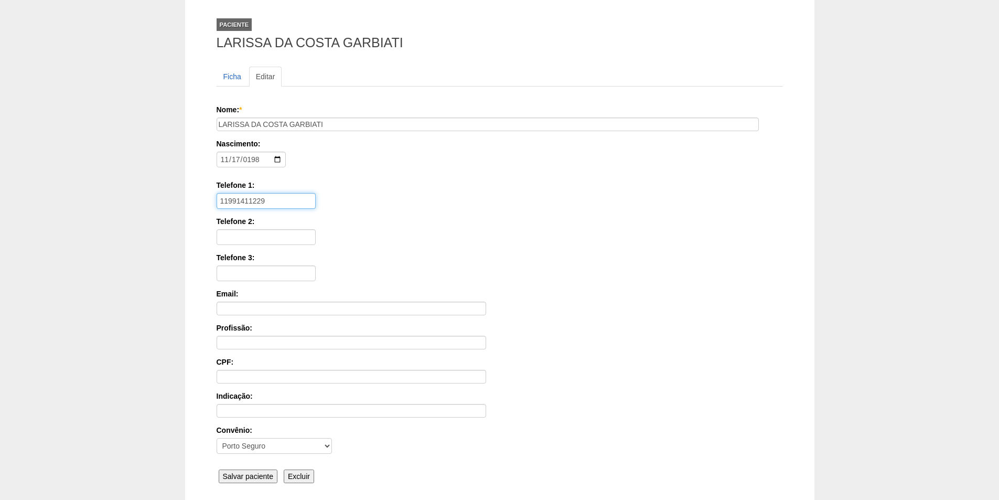
scroll to position [105, 0]
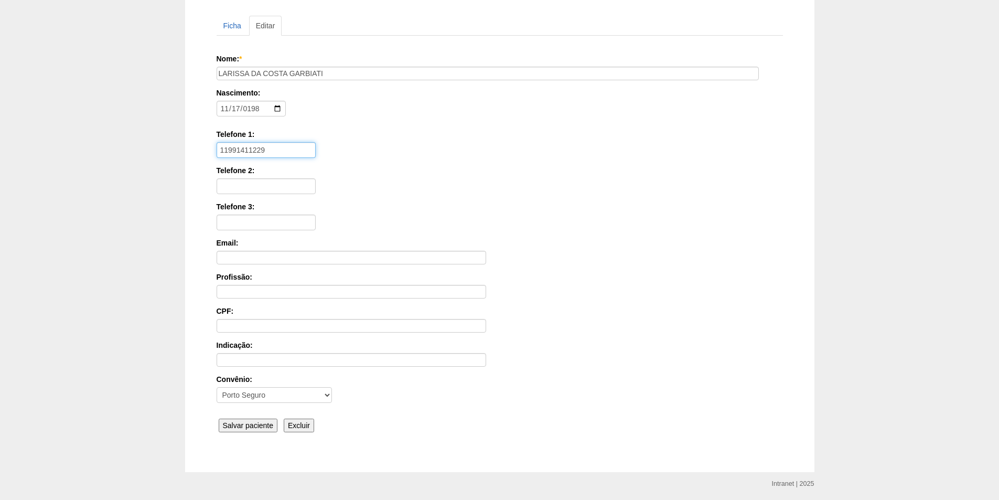
type input "11991411229"
click at [227, 431] on input "Salvar paciente" at bounding box center [248, 425] width 59 height 14
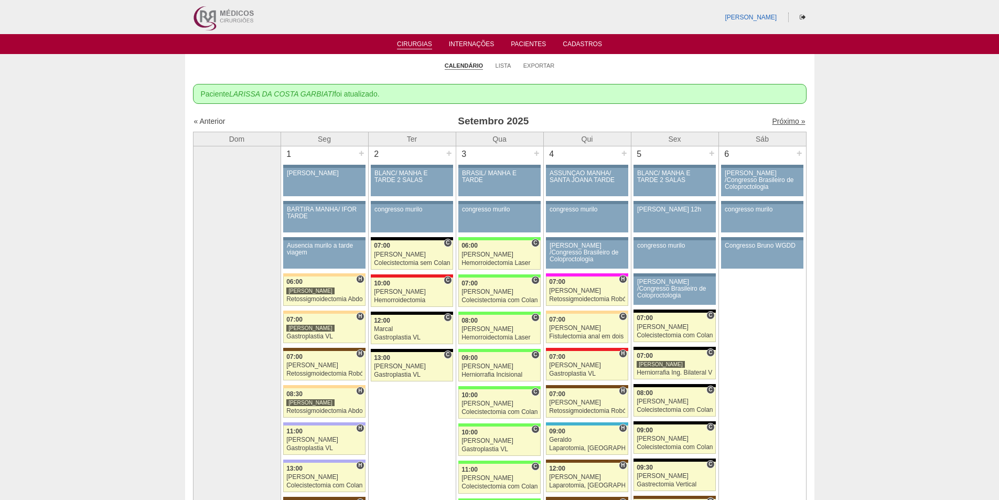
click at [779, 121] on link "Próximo »" at bounding box center [788, 121] width 33 height 8
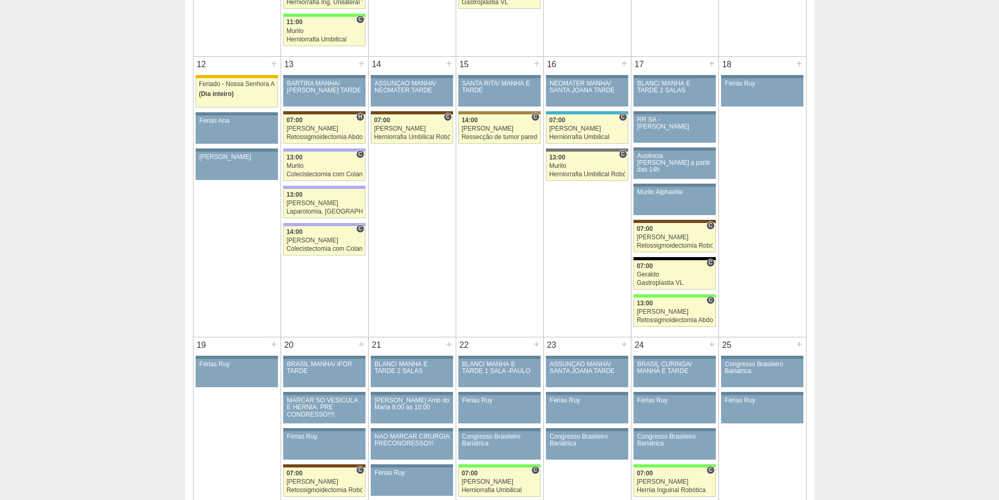
scroll to position [786, 0]
